Goal: Answer question/provide support: Share knowledge or assist other users

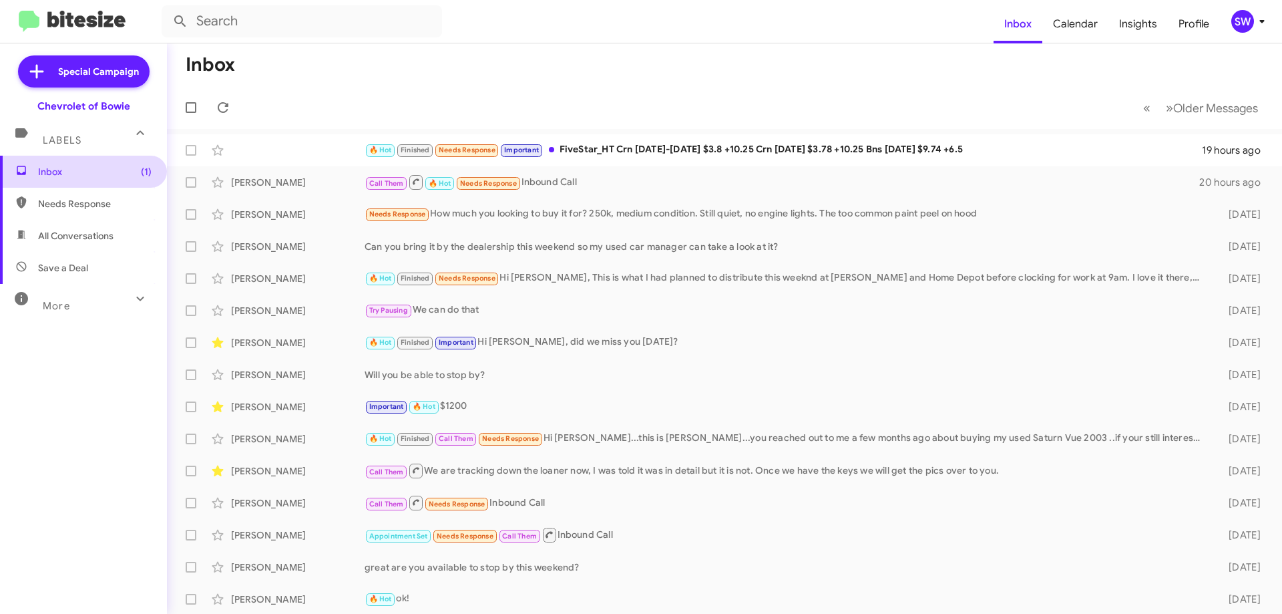
drag, startPoint x: 47, startPoint y: 166, endPoint x: 229, endPoint y: 160, distance: 181.8
click at [49, 166] on span "Inbox (1)" at bounding box center [83, 172] width 167 height 32
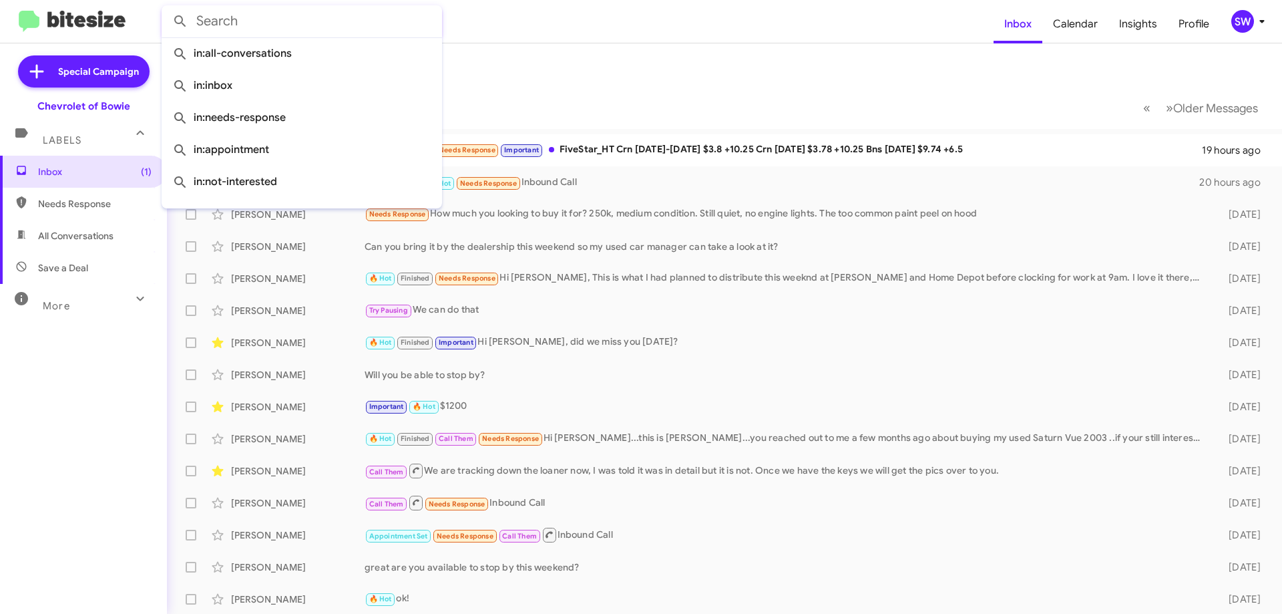
click at [276, 11] on input "text" at bounding box center [302, 21] width 281 height 32
paste input "3013951008"
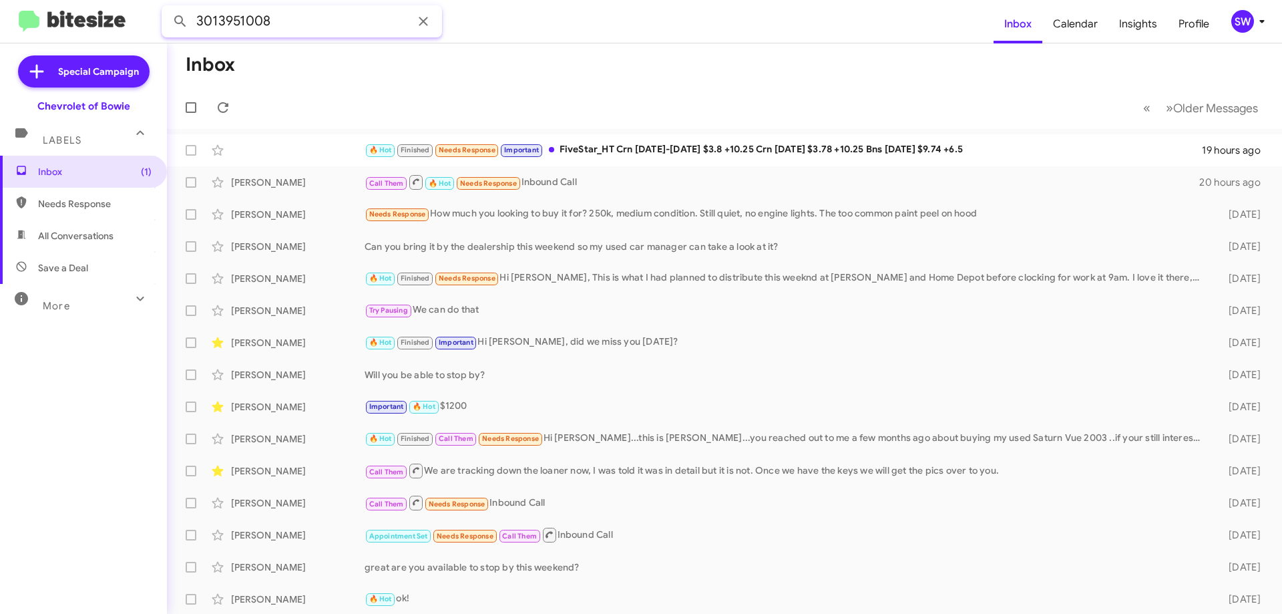
type input "3013951008"
click at [167, 8] on button at bounding box center [180, 21] width 27 height 27
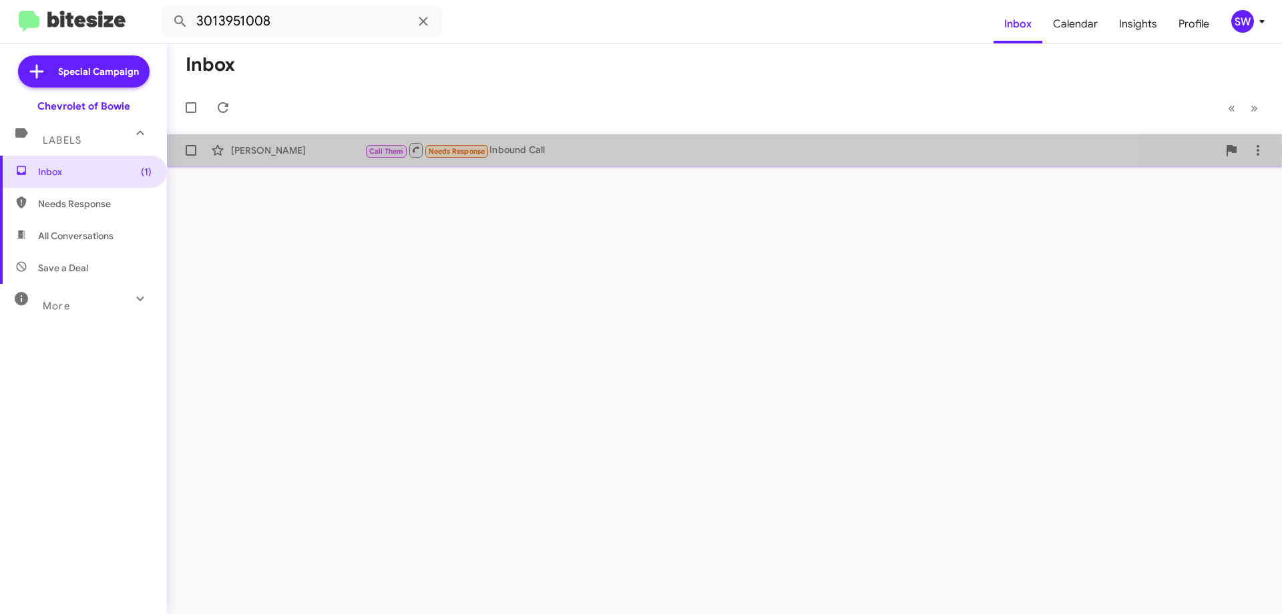
drag, startPoint x: 532, startPoint y: 150, endPoint x: 567, endPoint y: 144, distance: 35.9
click at [534, 150] on div "Call Them Needs Response Inbound Call" at bounding box center [792, 150] width 854 height 17
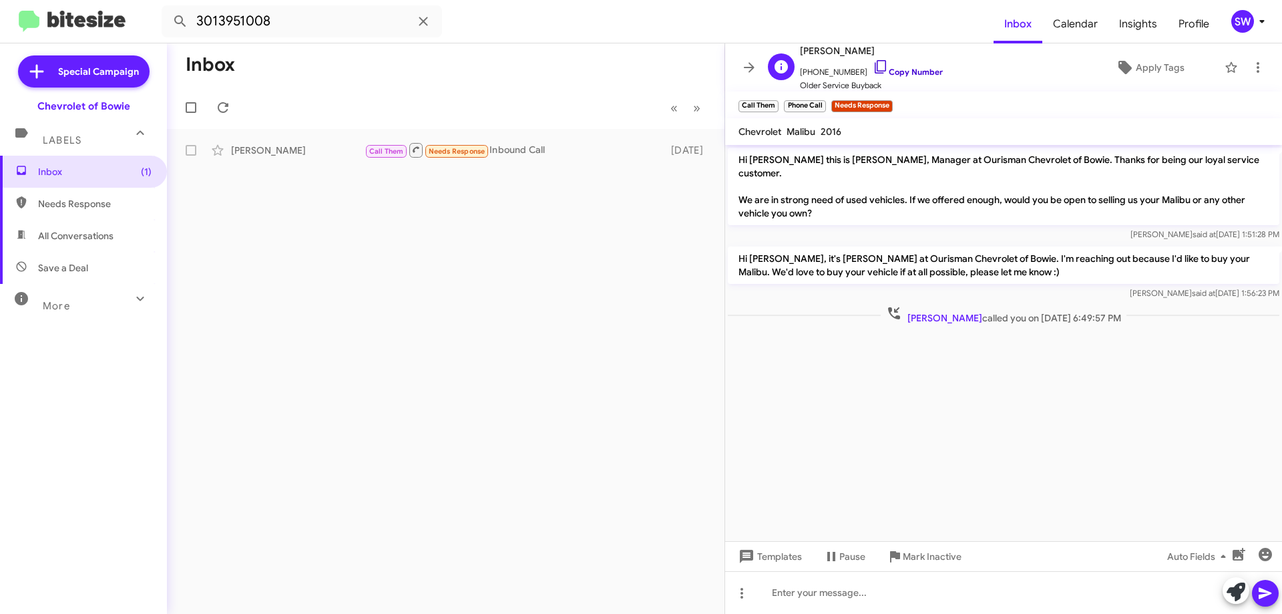
click at [873, 66] on icon at bounding box center [881, 67] width 16 height 16
click at [915, 553] on span "Mark Inactive" at bounding box center [932, 556] width 59 height 24
